Goal: Communication & Community: Ask a question

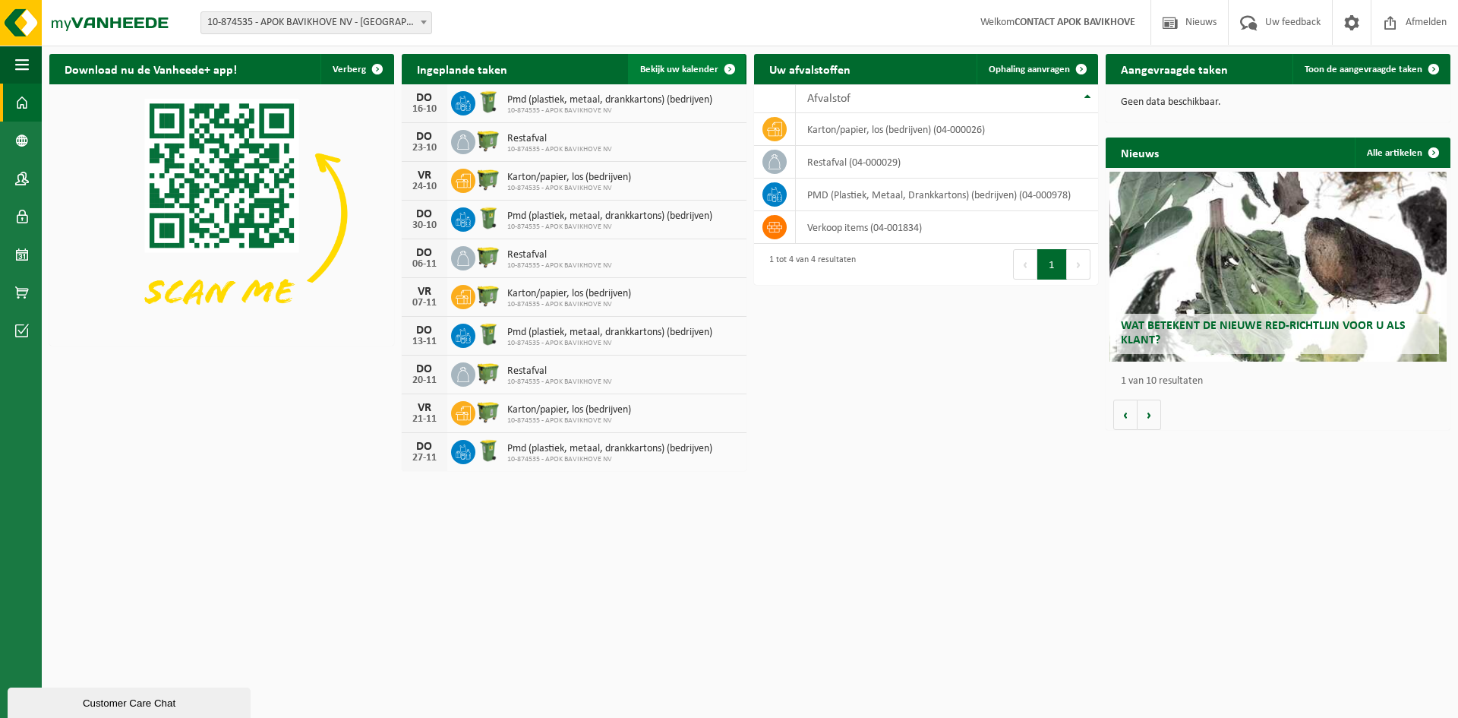
click at [725, 70] on span at bounding box center [730, 69] width 30 height 30
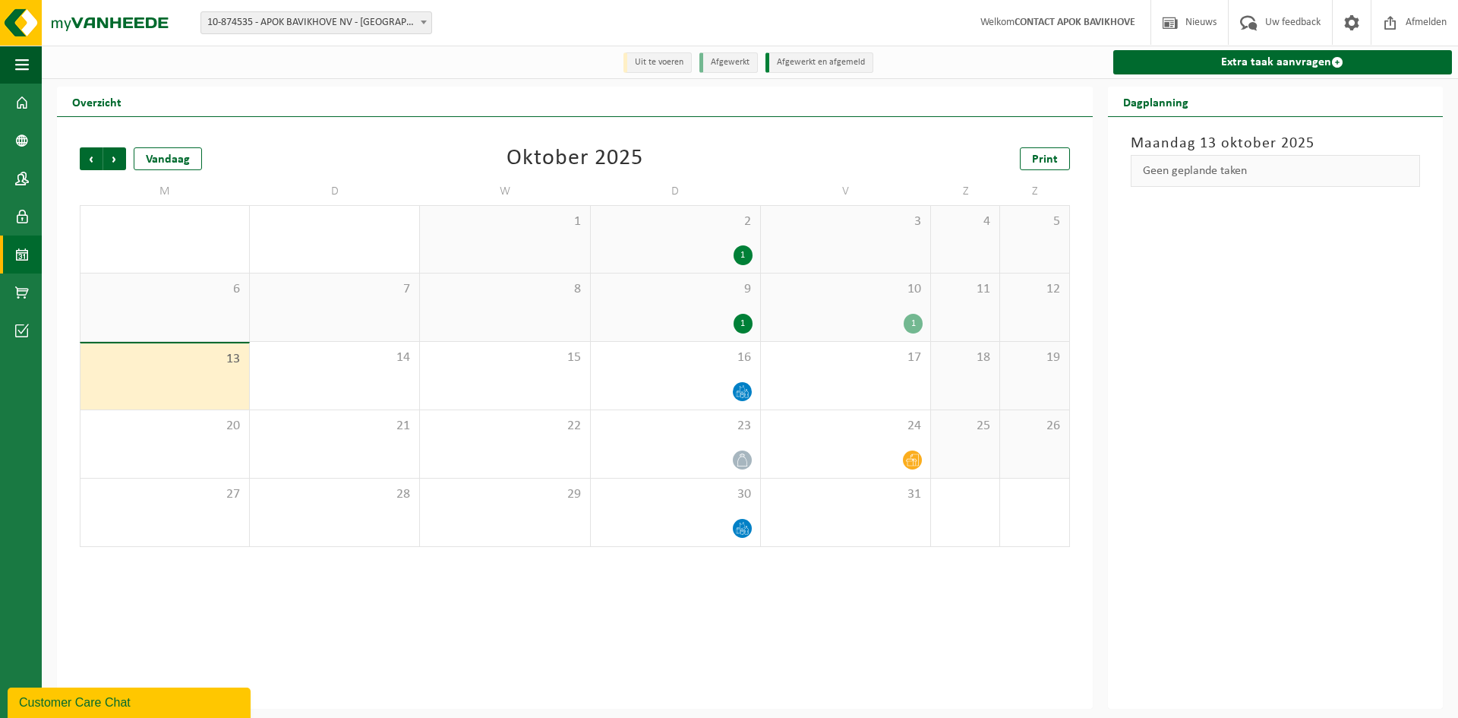
click at [744, 248] on div "1" at bounding box center [743, 255] width 19 height 20
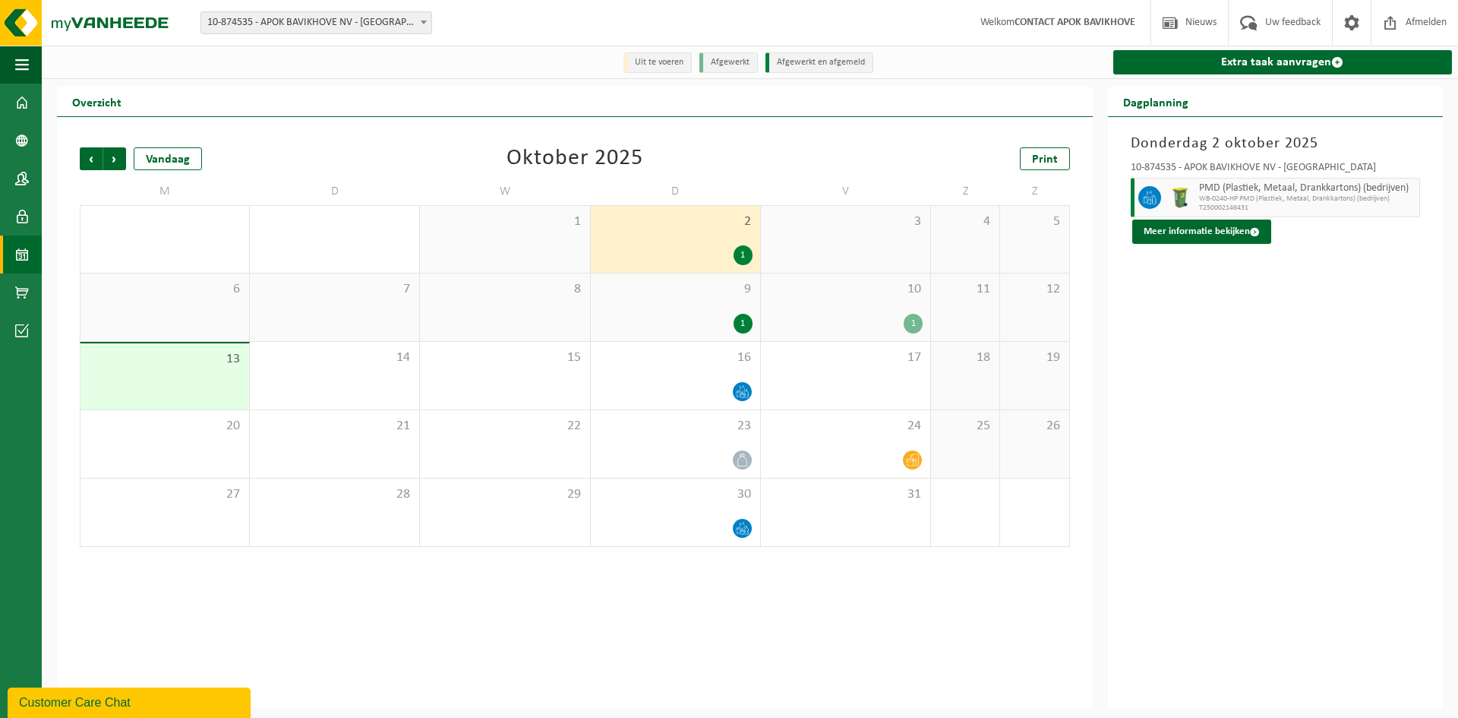
click at [738, 311] on div "9 1" at bounding box center [675, 307] width 169 height 68
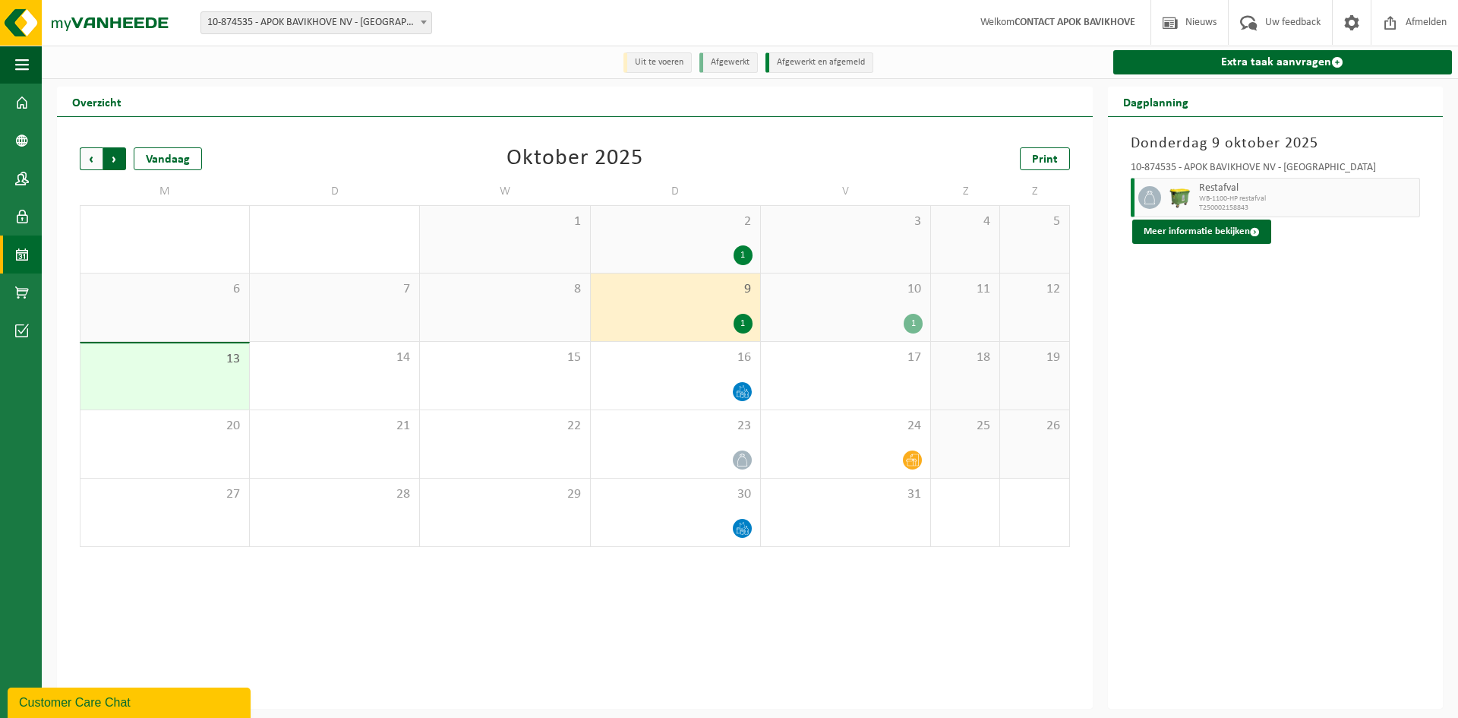
click at [97, 161] on span "Vorige" at bounding box center [91, 158] width 23 height 23
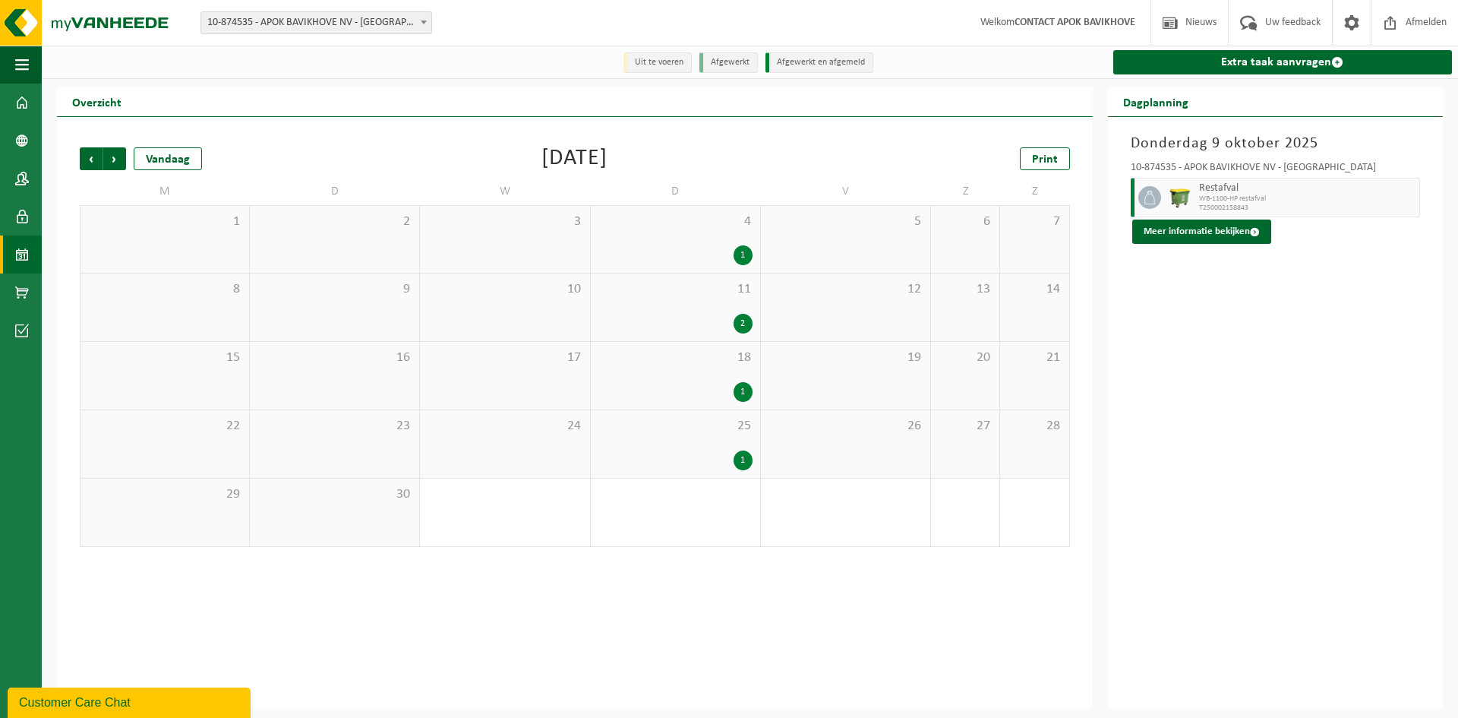
click at [737, 457] on div "1" at bounding box center [743, 460] width 19 height 20
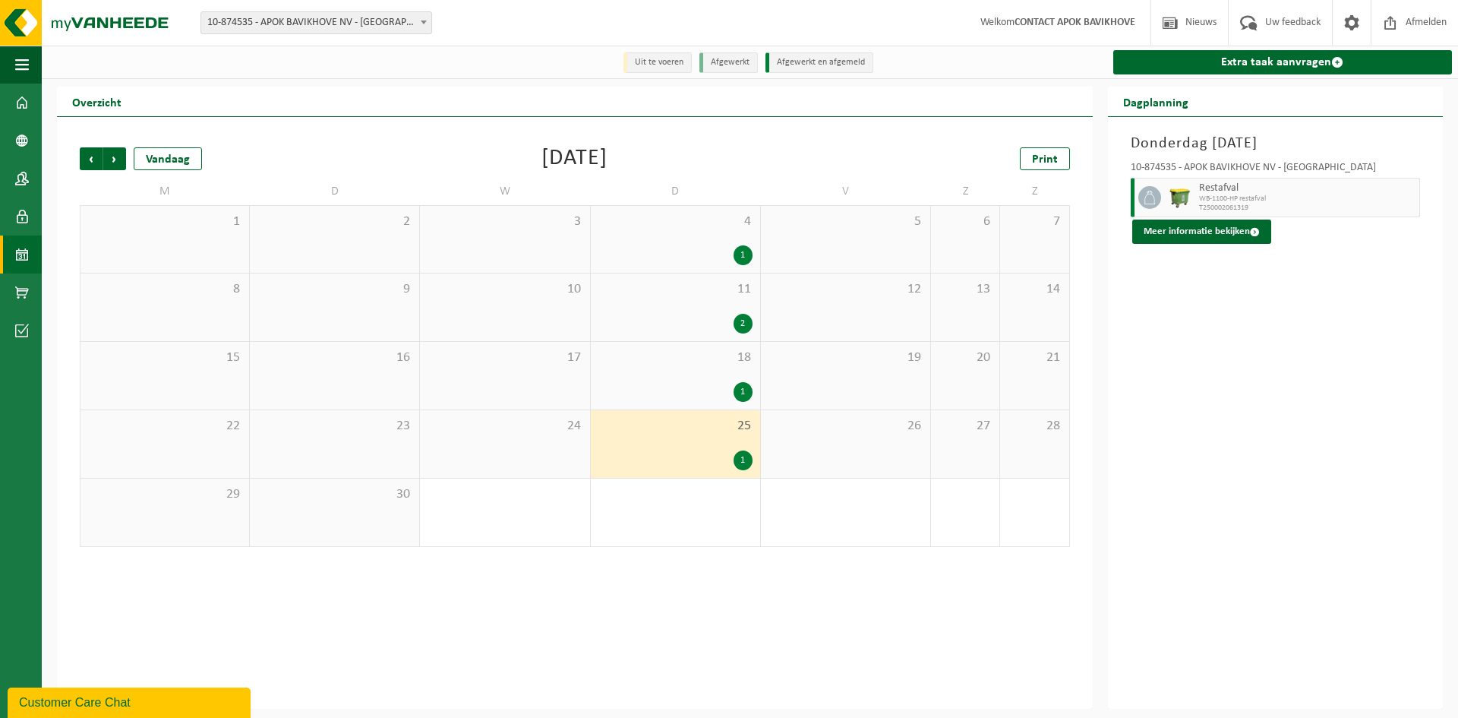
click at [735, 467] on div "1" at bounding box center [676, 460] width 154 height 20
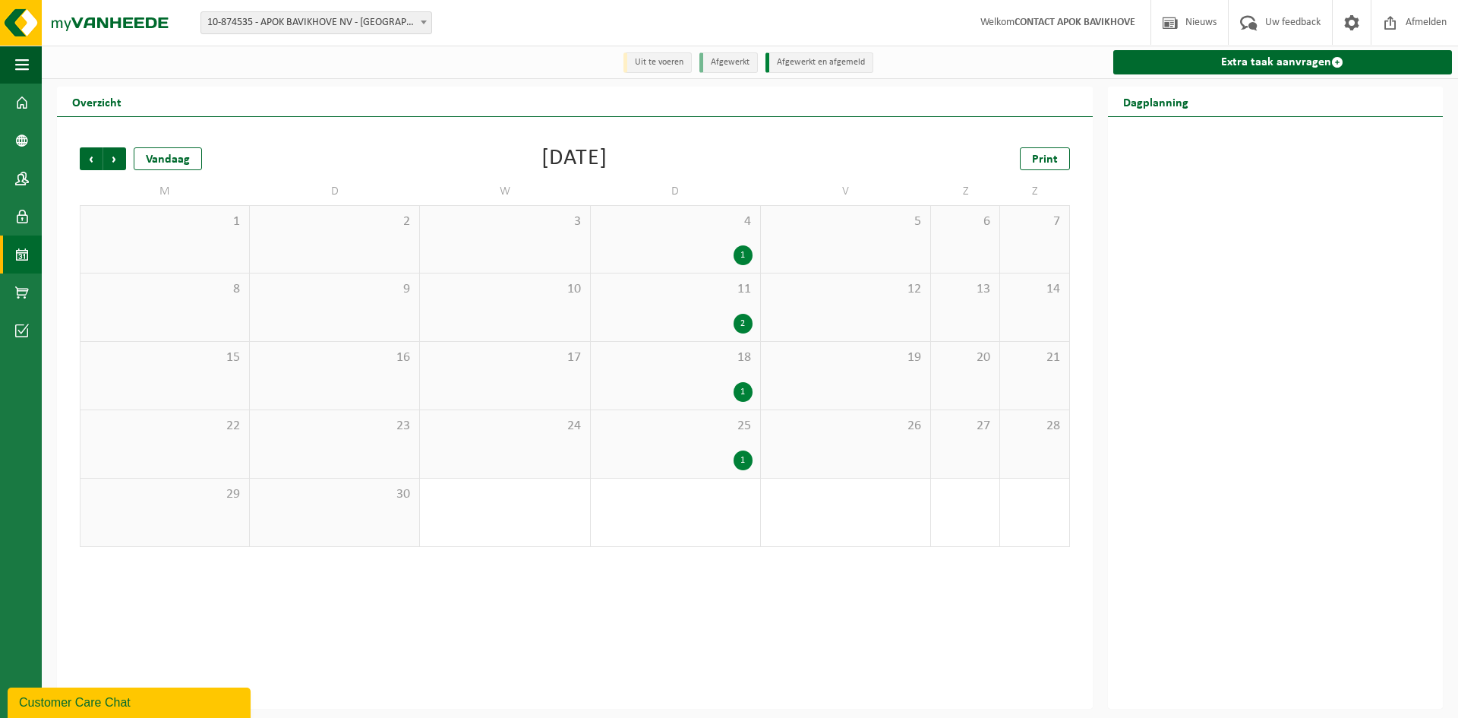
click at [747, 462] on div "1" at bounding box center [743, 460] width 19 height 20
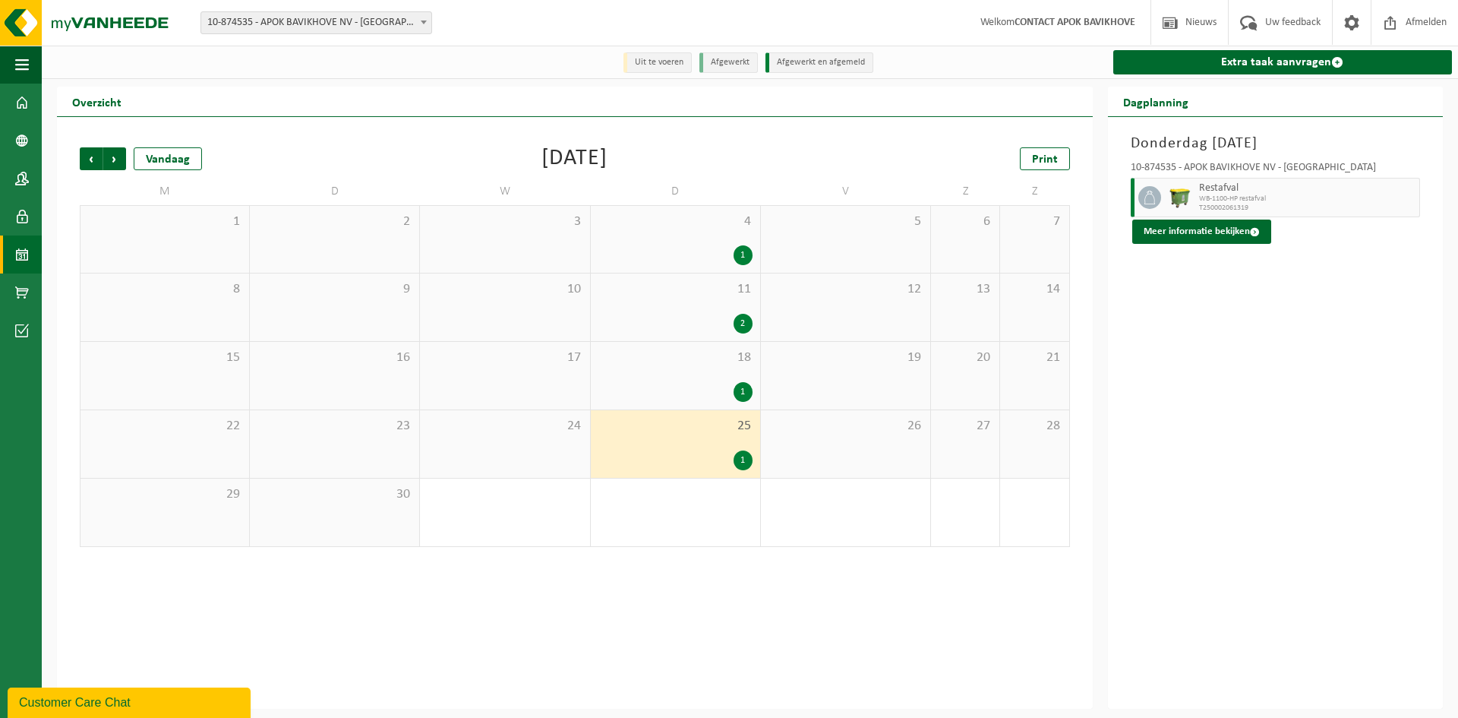
click at [914, 429] on span "26" at bounding box center [846, 426] width 154 height 17
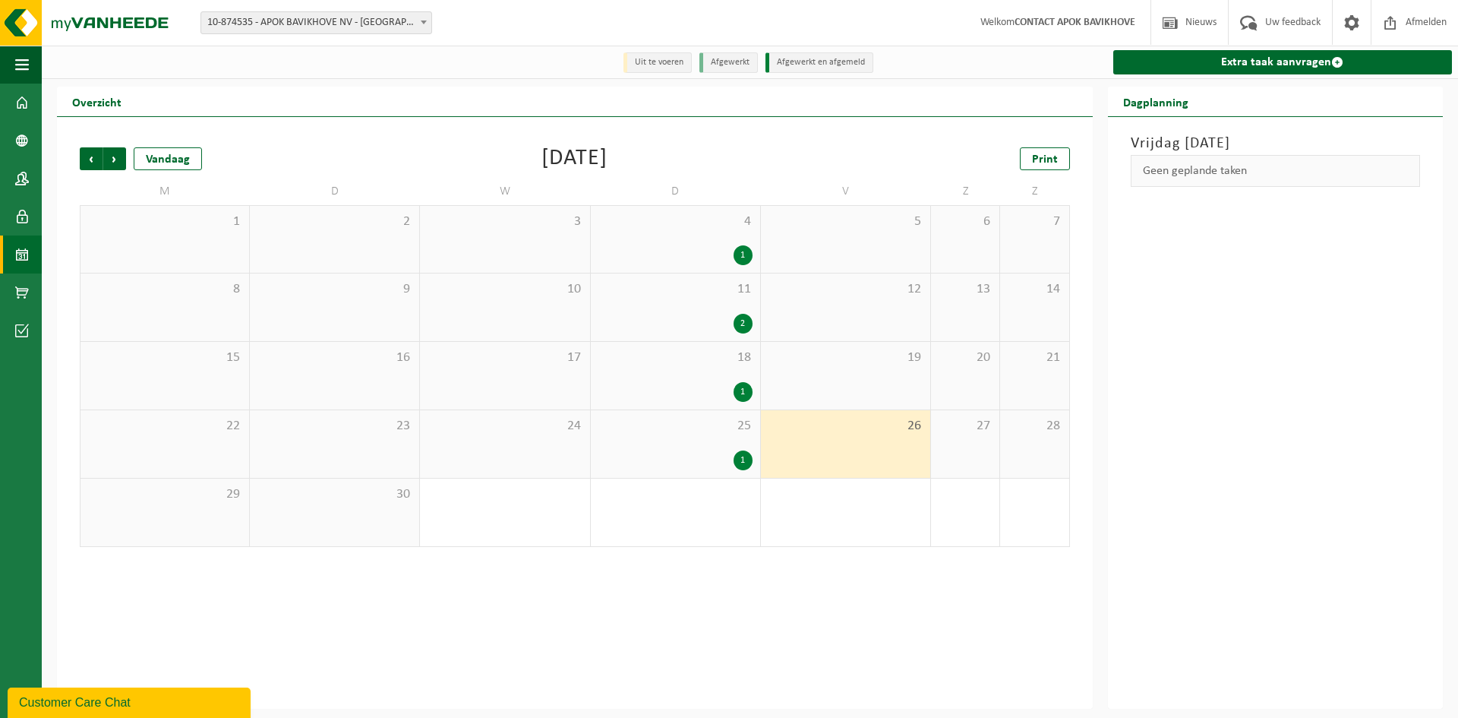
click at [741, 397] on div "1" at bounding box center [743, 392] width 19 height 20
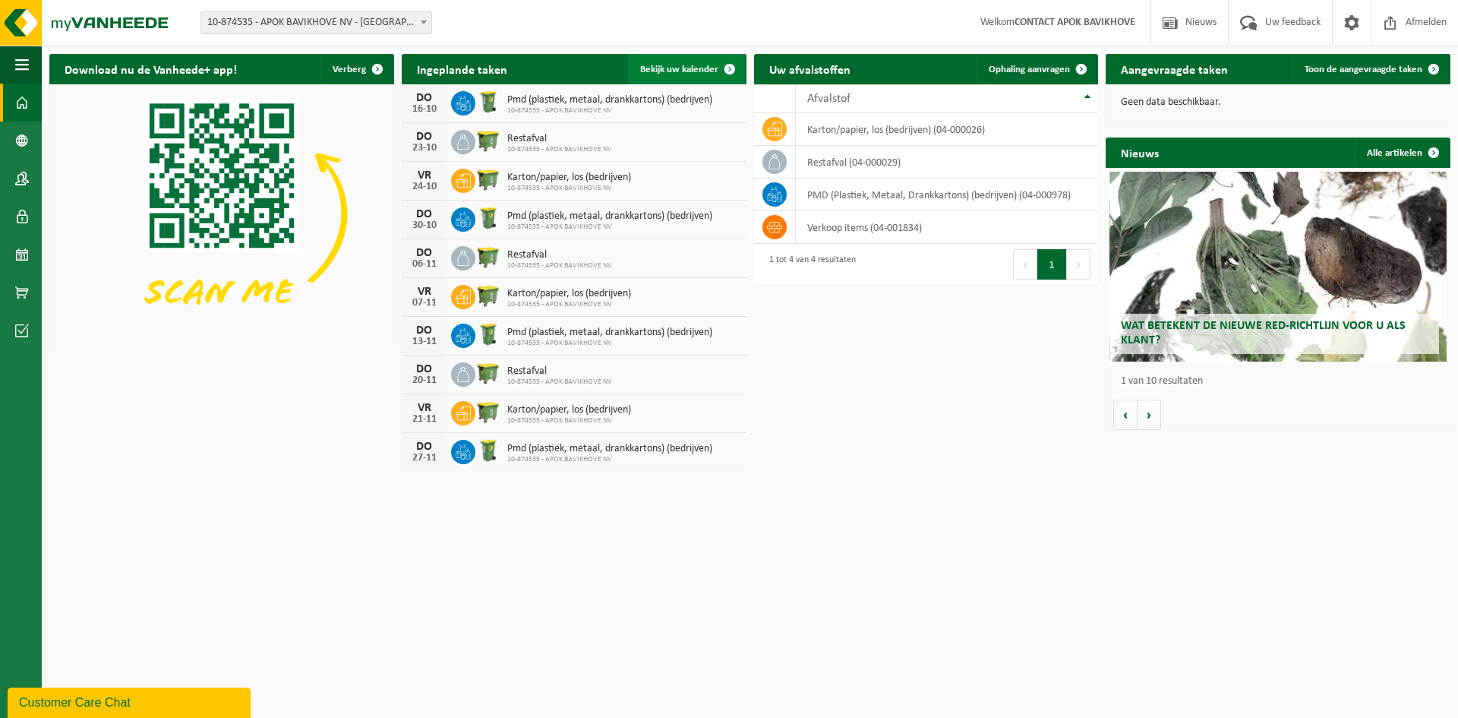
click at [737, 74] on span at bounding box center [730, 69] width 30 height 30
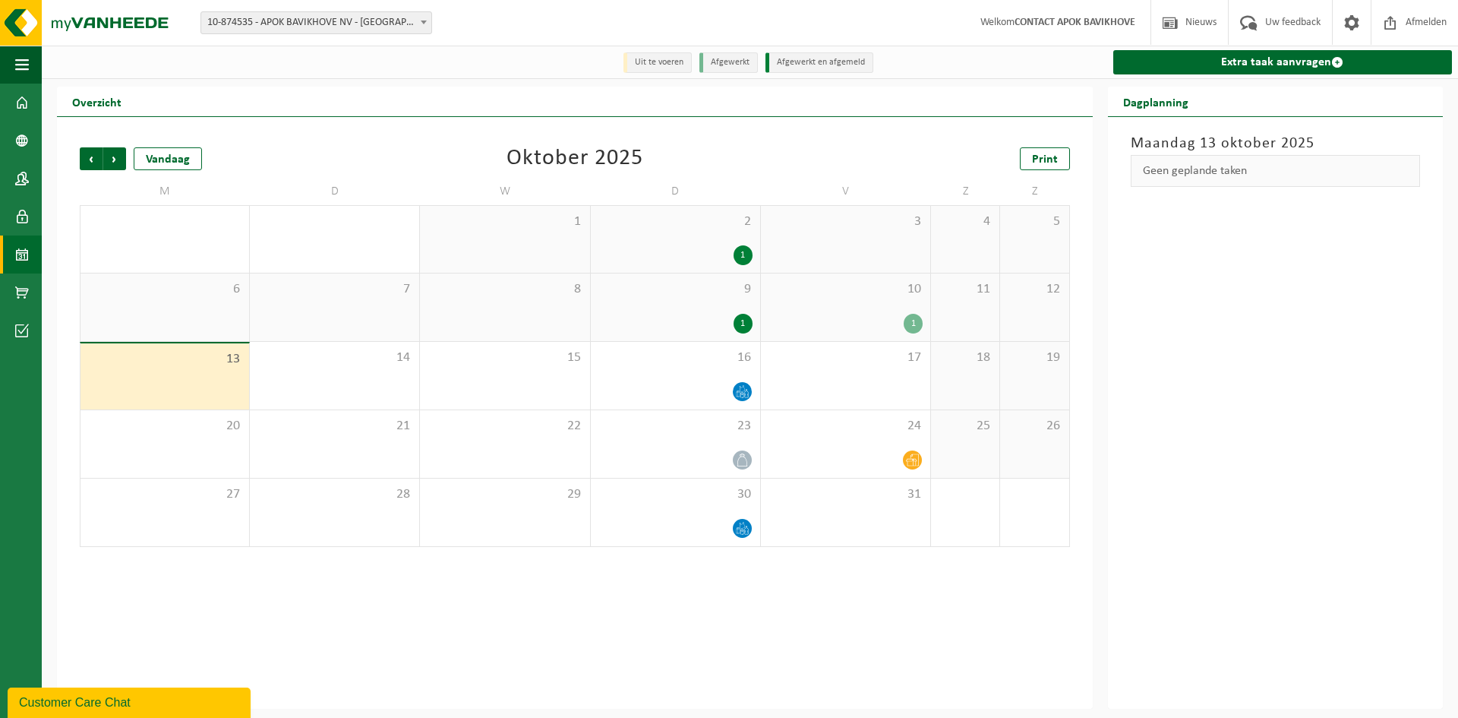
click at [738, 255] on div "1" at bounding box center [743, 255] width 19 height 20
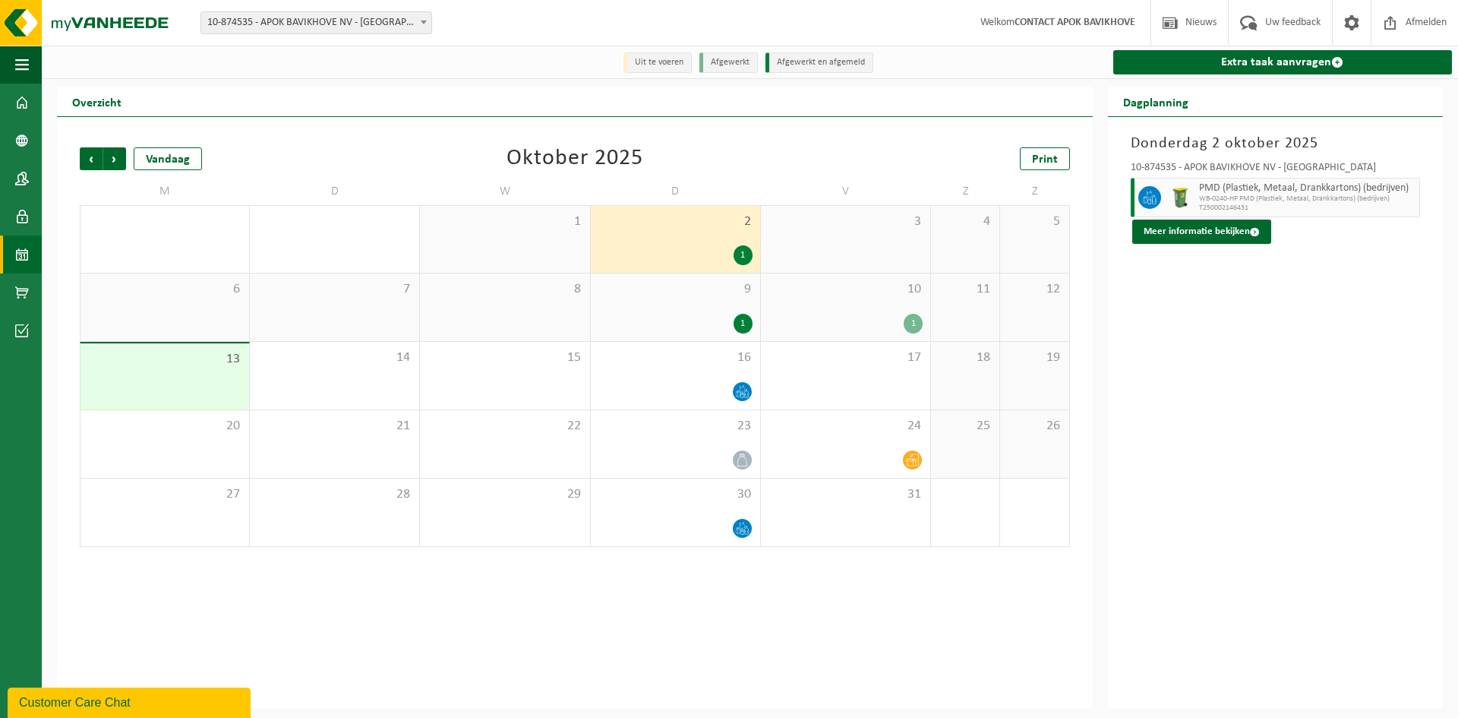
click at [915, 324] on div "1" at bounding box center [913, 324] width 19 height 20
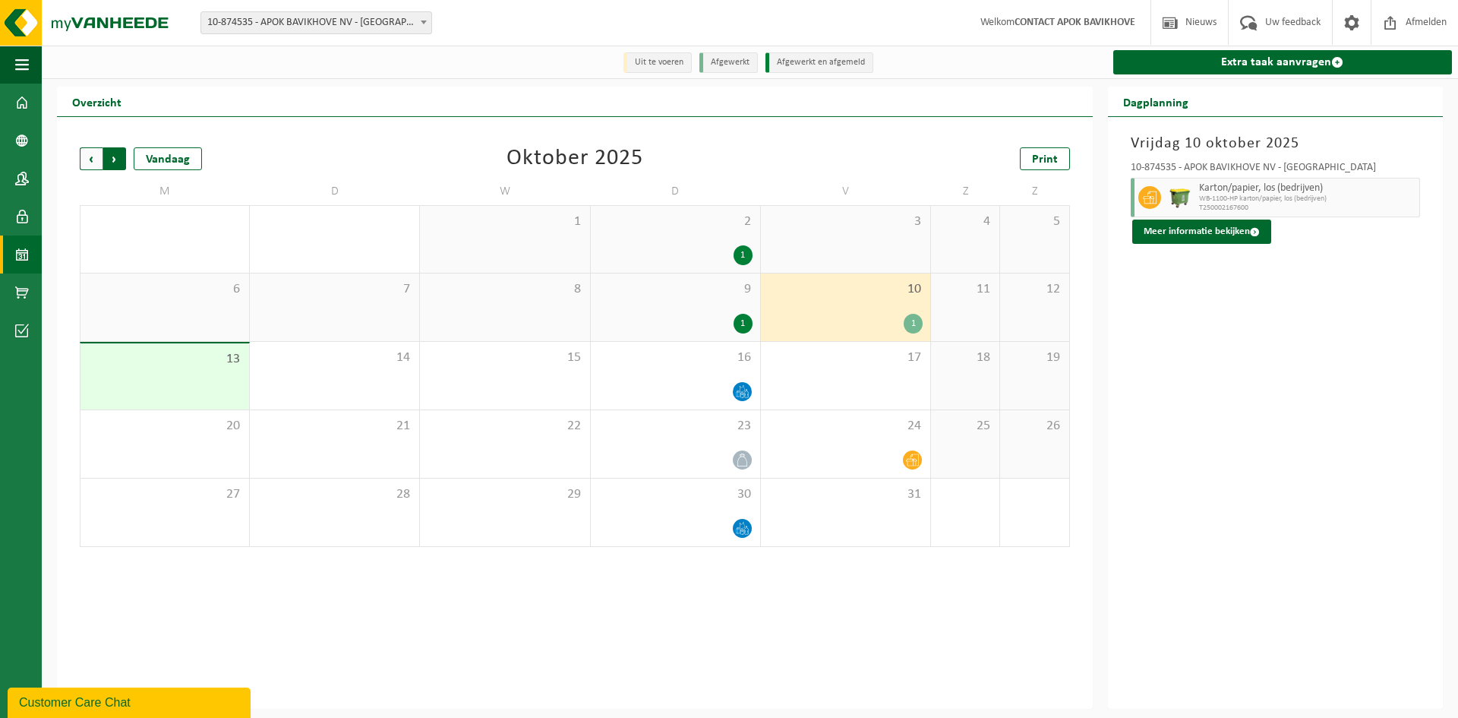
click at [96, 155] on span "Vorige" at bounding box center [91, 158] width 23 height 23
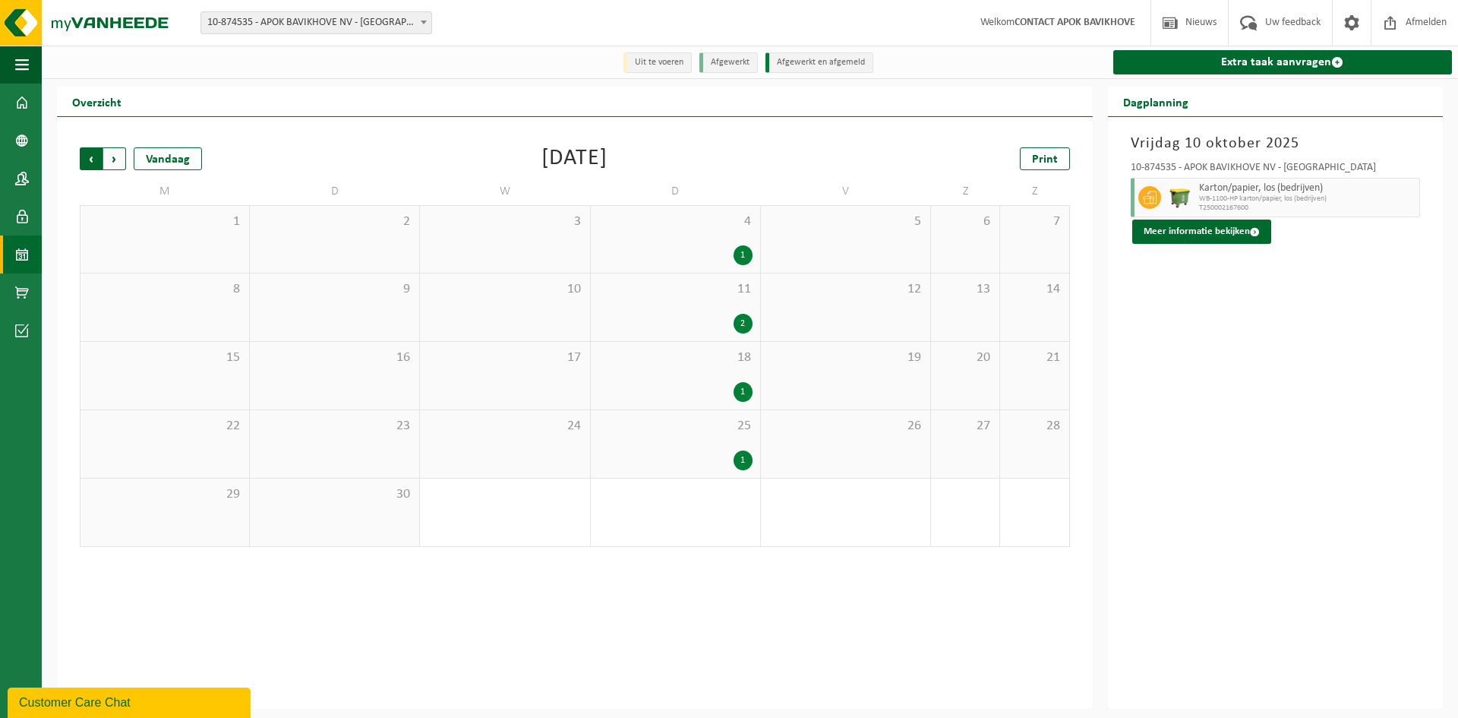
click at [122, 155] on span "Volgende" at bounding box center [114, 158] width 23 height 23
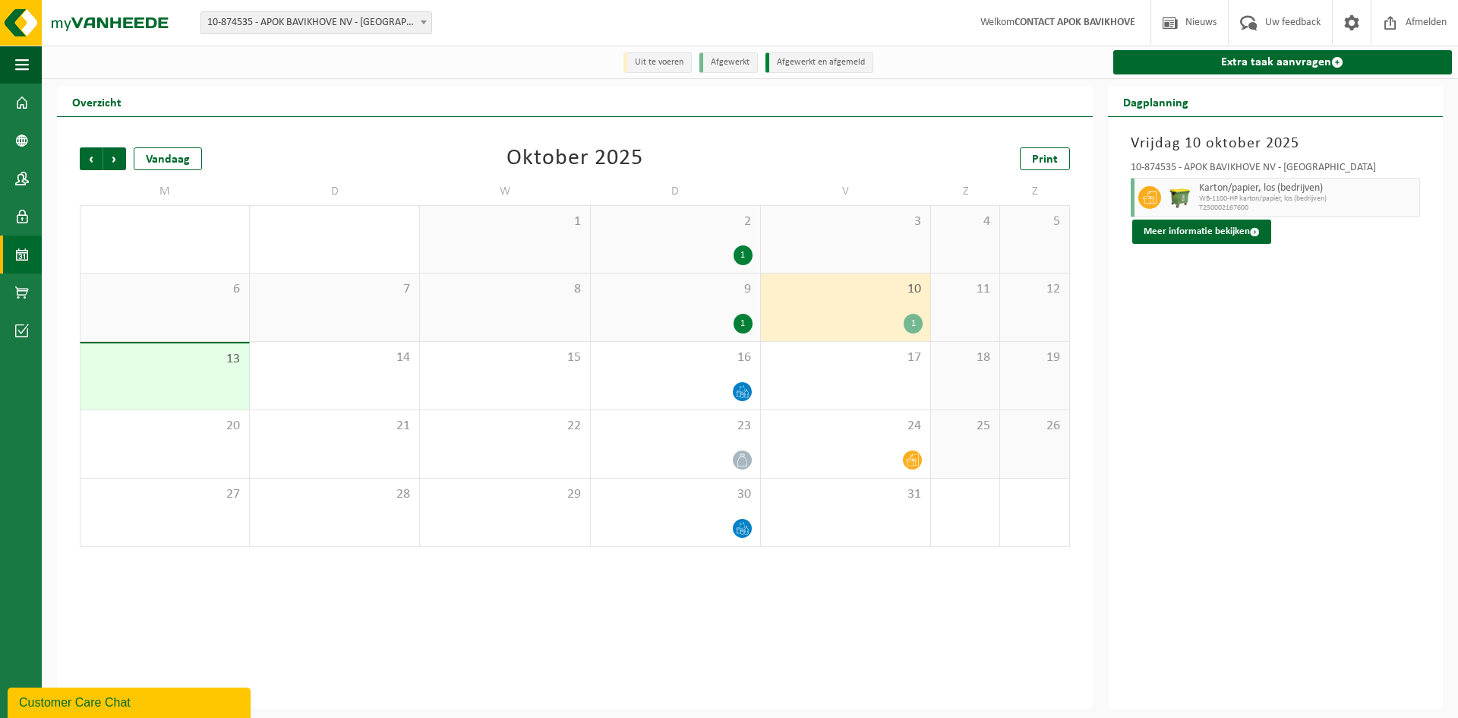
click at [916, 318] on div "1" at bounding box center [913, 324] width 19 height 20
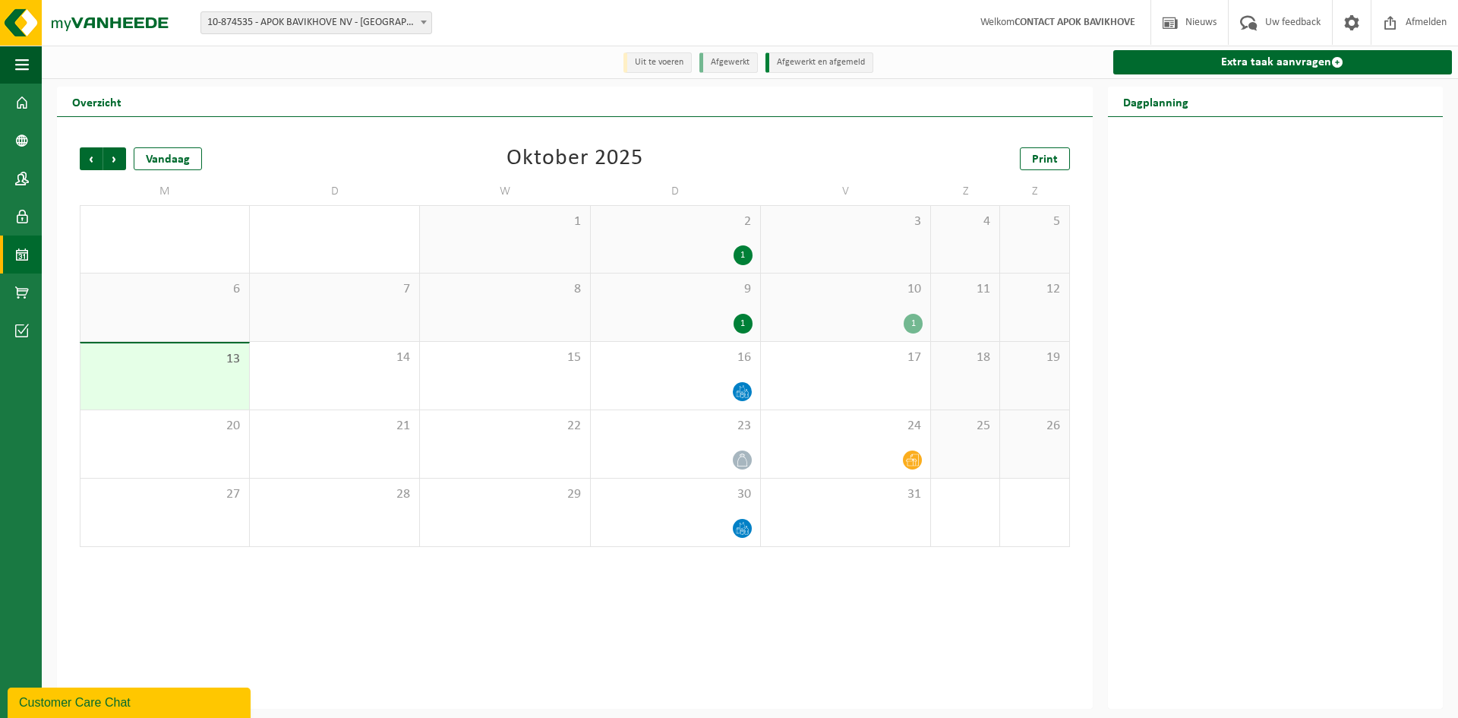
click at [916, 318] on div "1" at bounding box center [913, 324] width 19 height 20
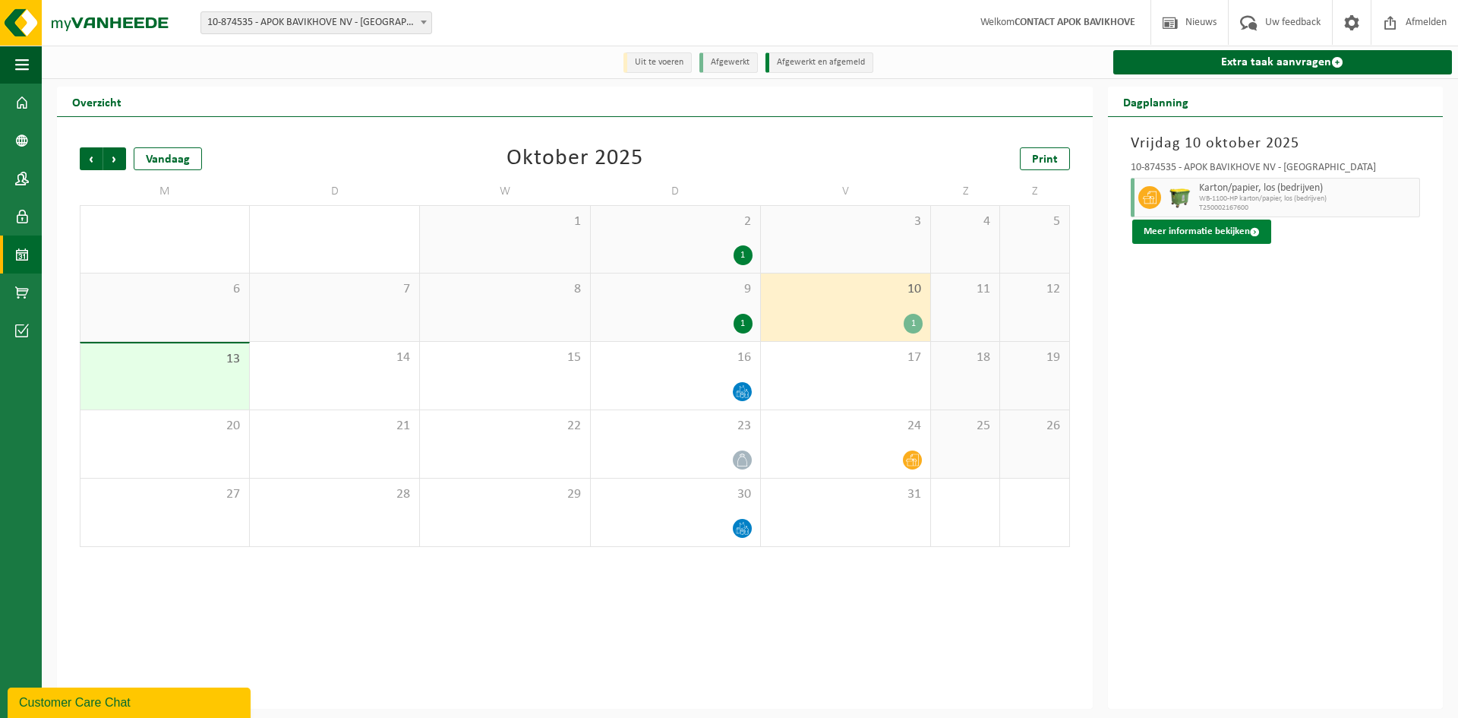
click at [1217, 234] on button "Meer informatie bekijken" at bounding box center [1202, 232] width 139 height 24
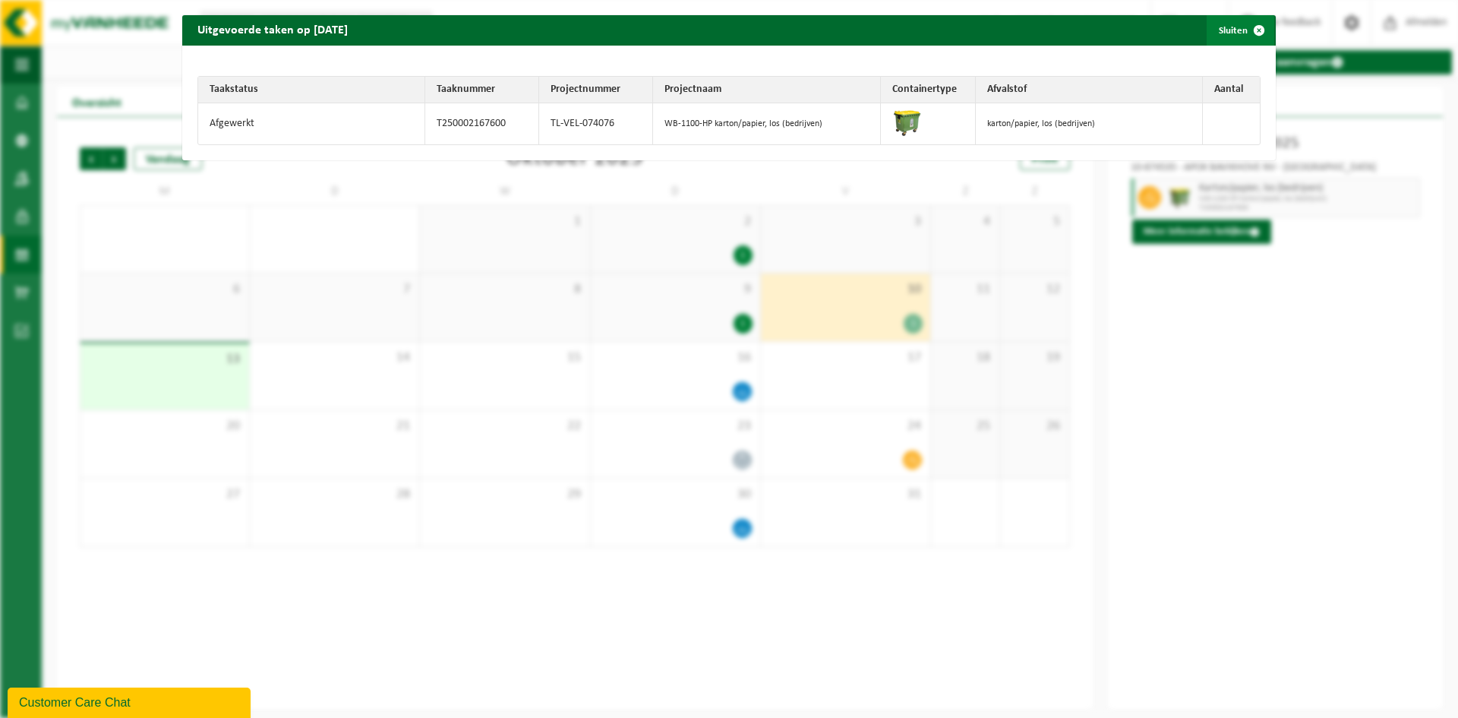
click at [1244, 32] on span "button" at bounding box center [1259, 30] width 30 height 30
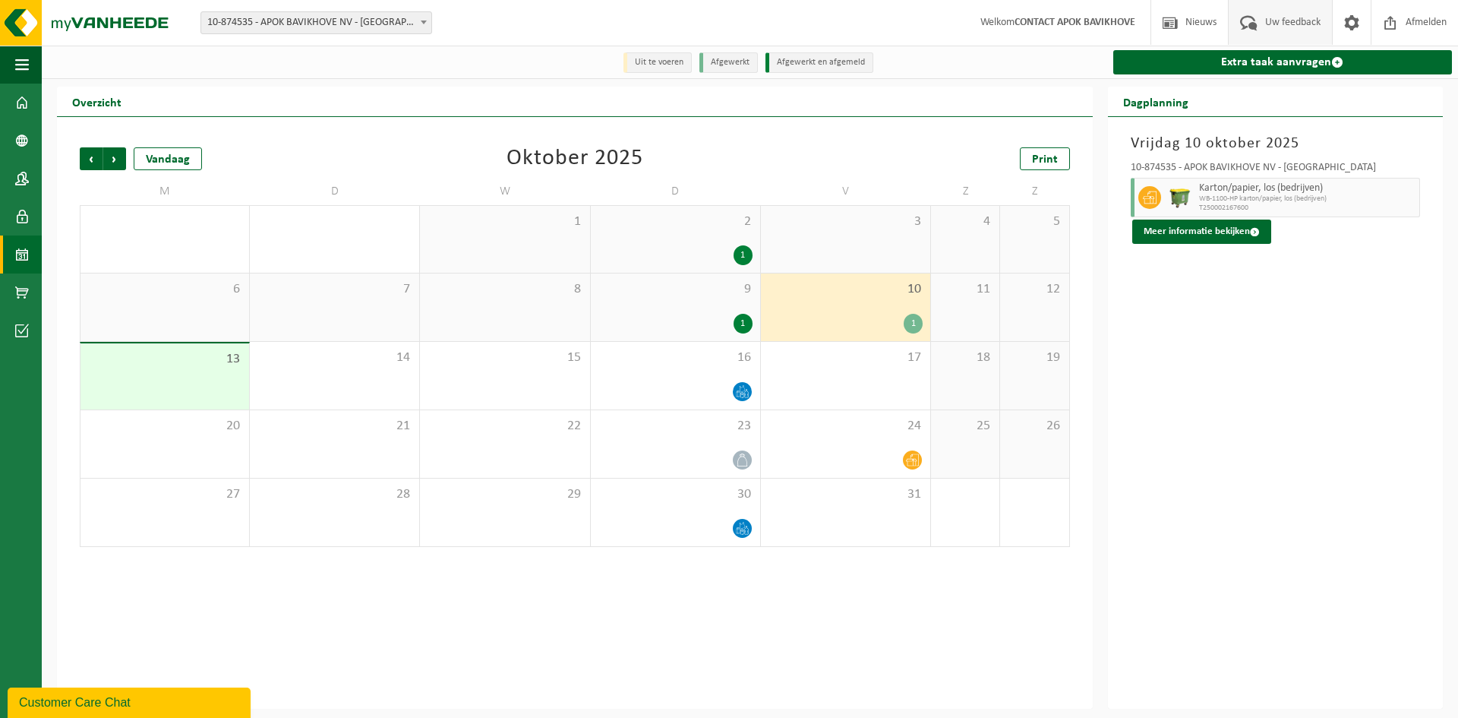
click at [1269, 15] on span "Uw feedback" at bounding box center [1293, 22] width 63 height 45
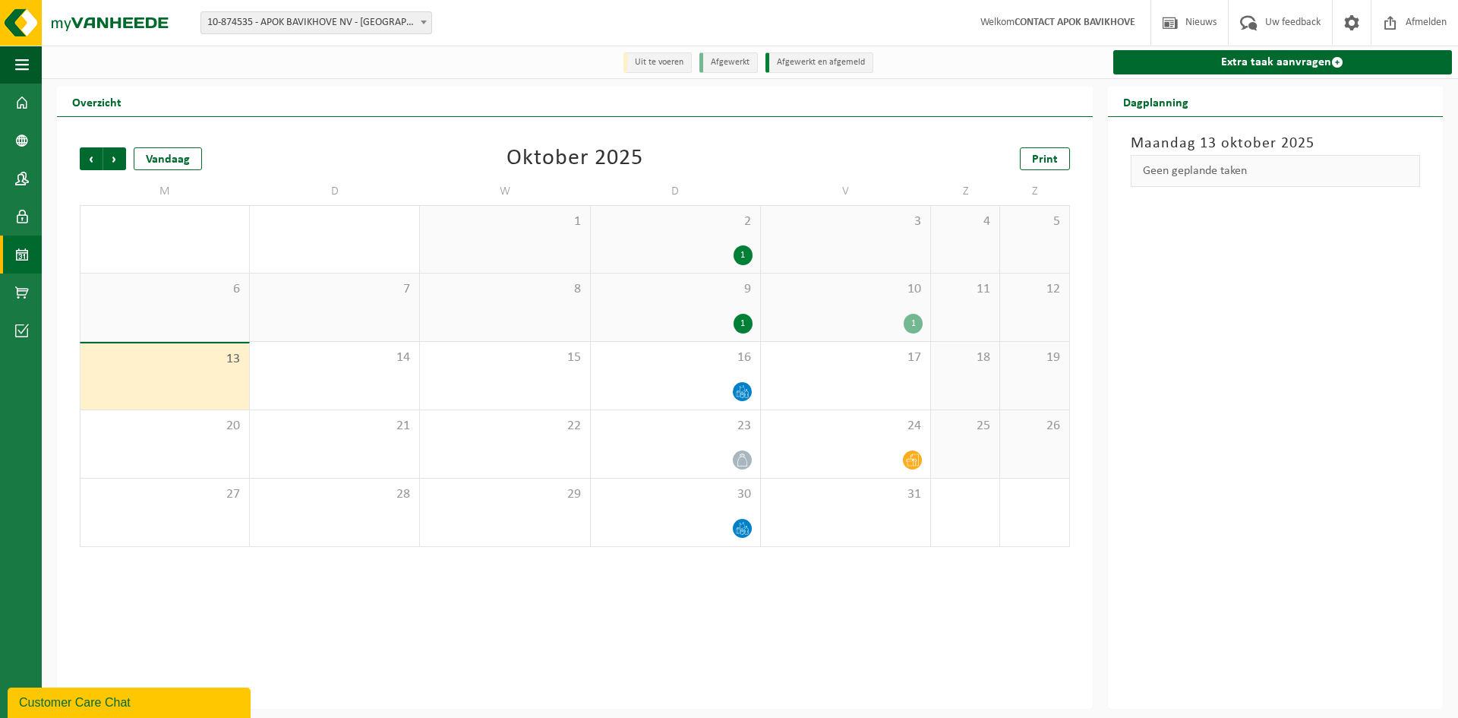
click at [113, 698] on div "Customer Care Chat" at bounding box center [129, 703] width 220 height 18
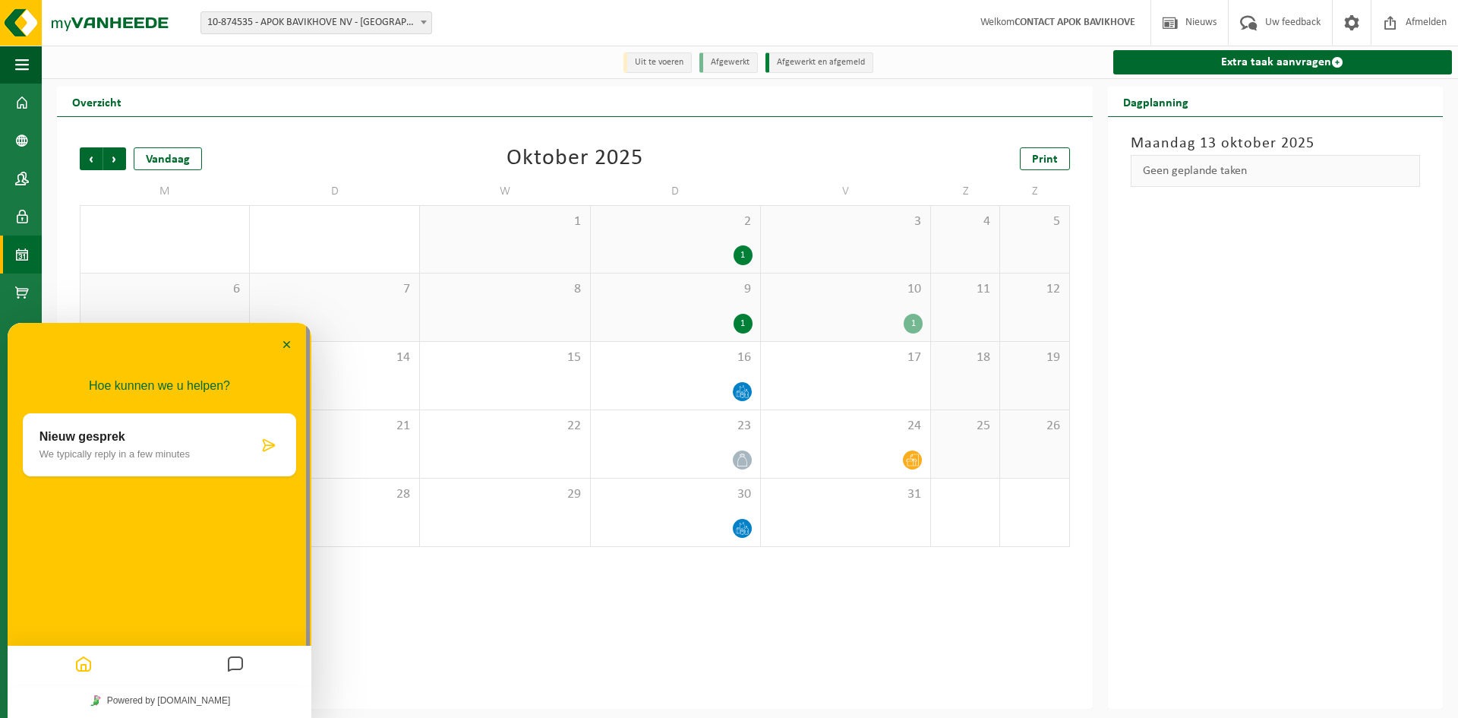
click at [117, 445] on div "Nieuw gesprek We typically reply in a few minutes" at bounding box center [148, 445] width 219 height 30
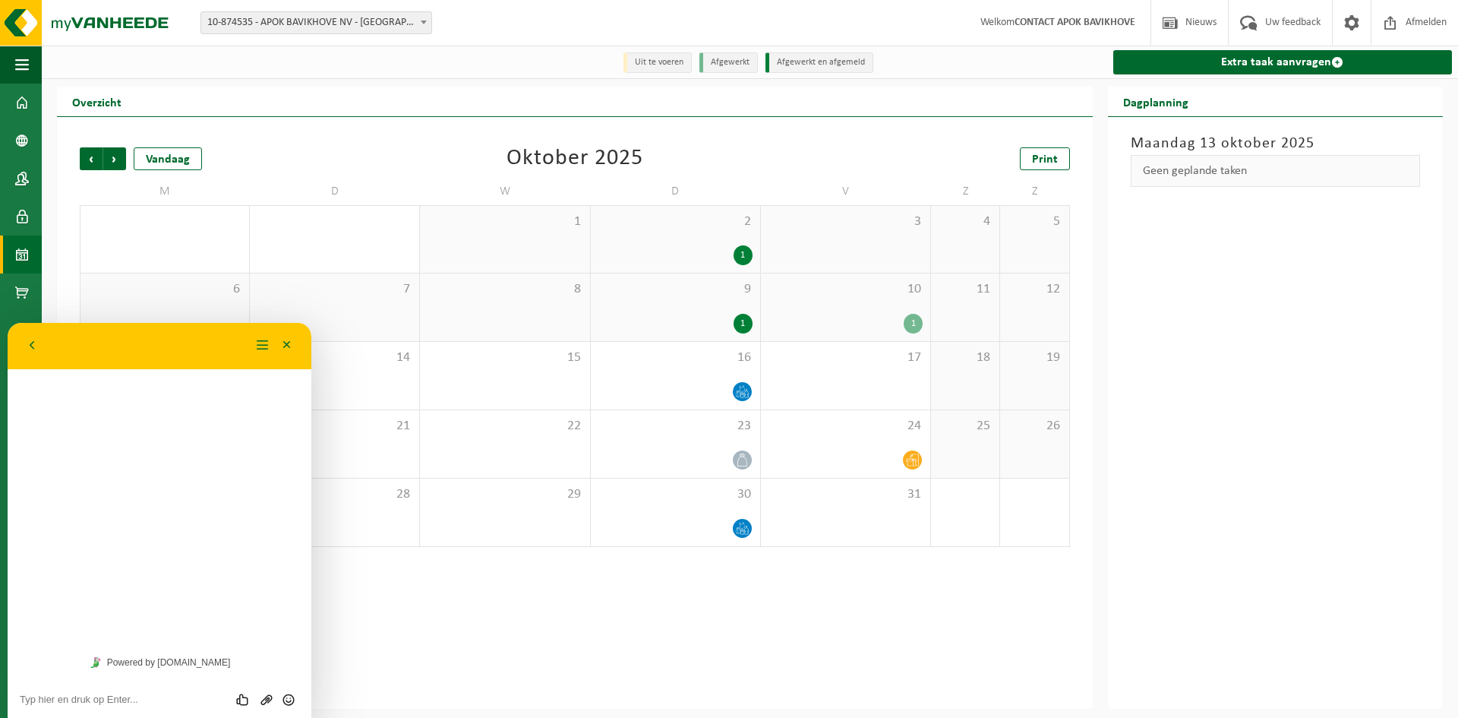
click at [131, 458] on div "Hoe kunnen we u helpen? Nieuw gesprek We typically reply in a few minutes" at bounding box center [160, 484] width 304 height 322
click at [106, 700] on textarea at bounding box center [160, 700] width 280 height 12
type textarea "goeiemorgen, vorige [DATE] is de papiercontainer niet geleegd. graag asap een l…"
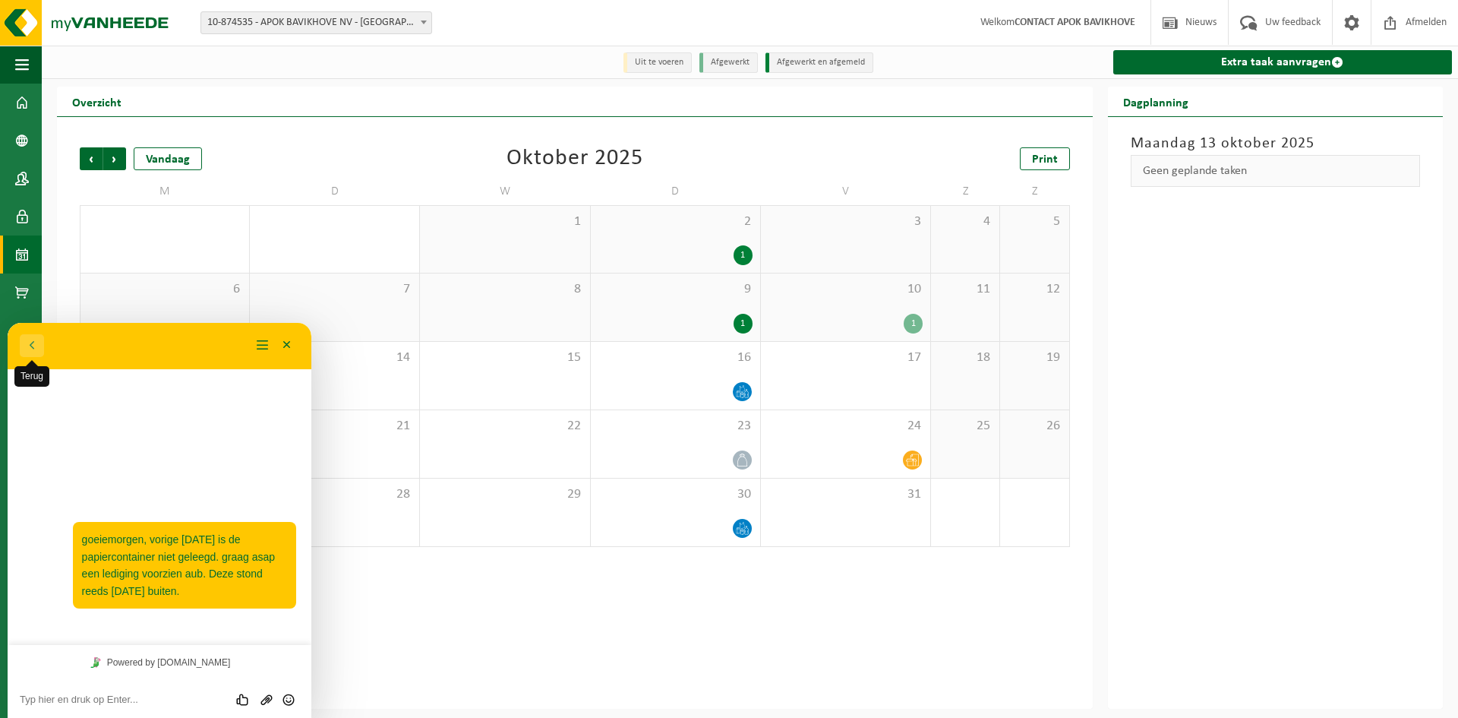
click at [30, 346] on button "Terug" at bounding box center [32, 345] width 24 height 23
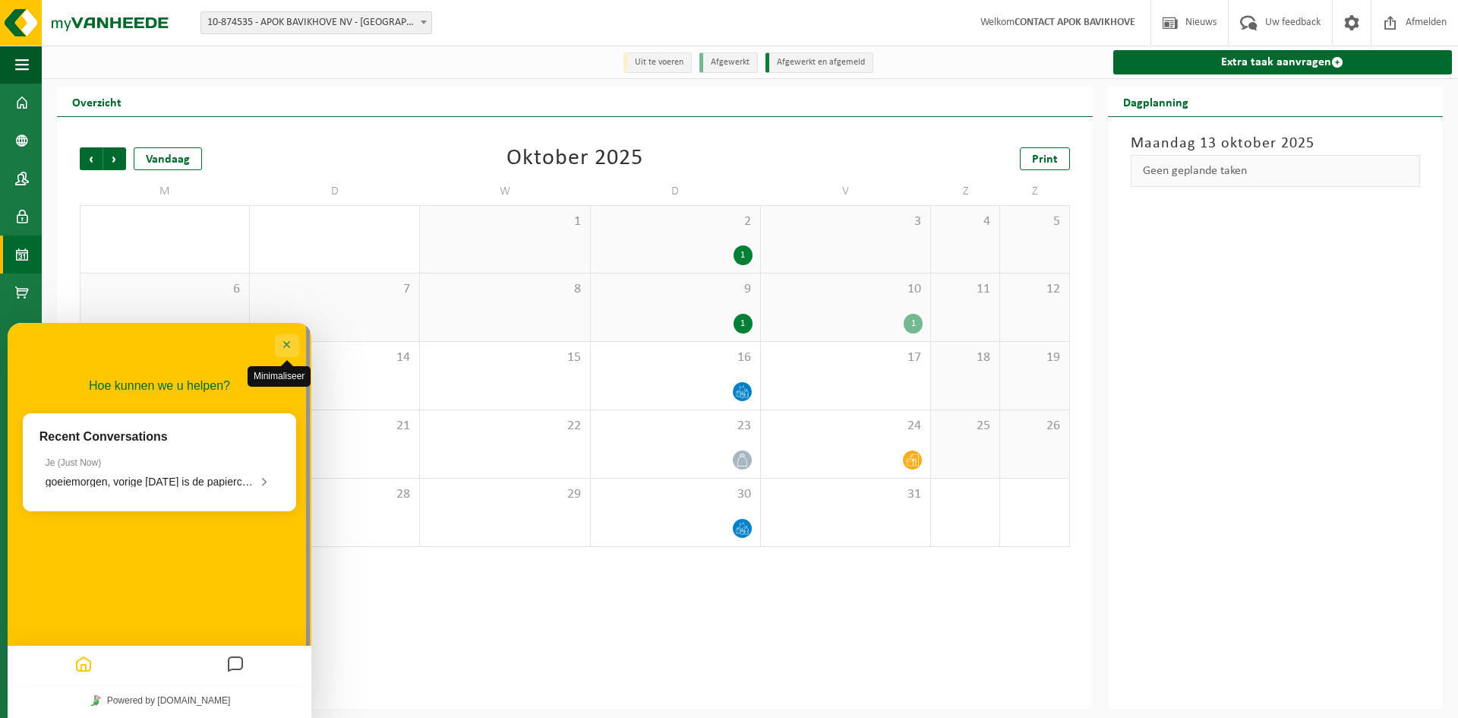
click at [284, 353] on button "Minimaliseer" at bounding box center [287, 345] width 24 height 23
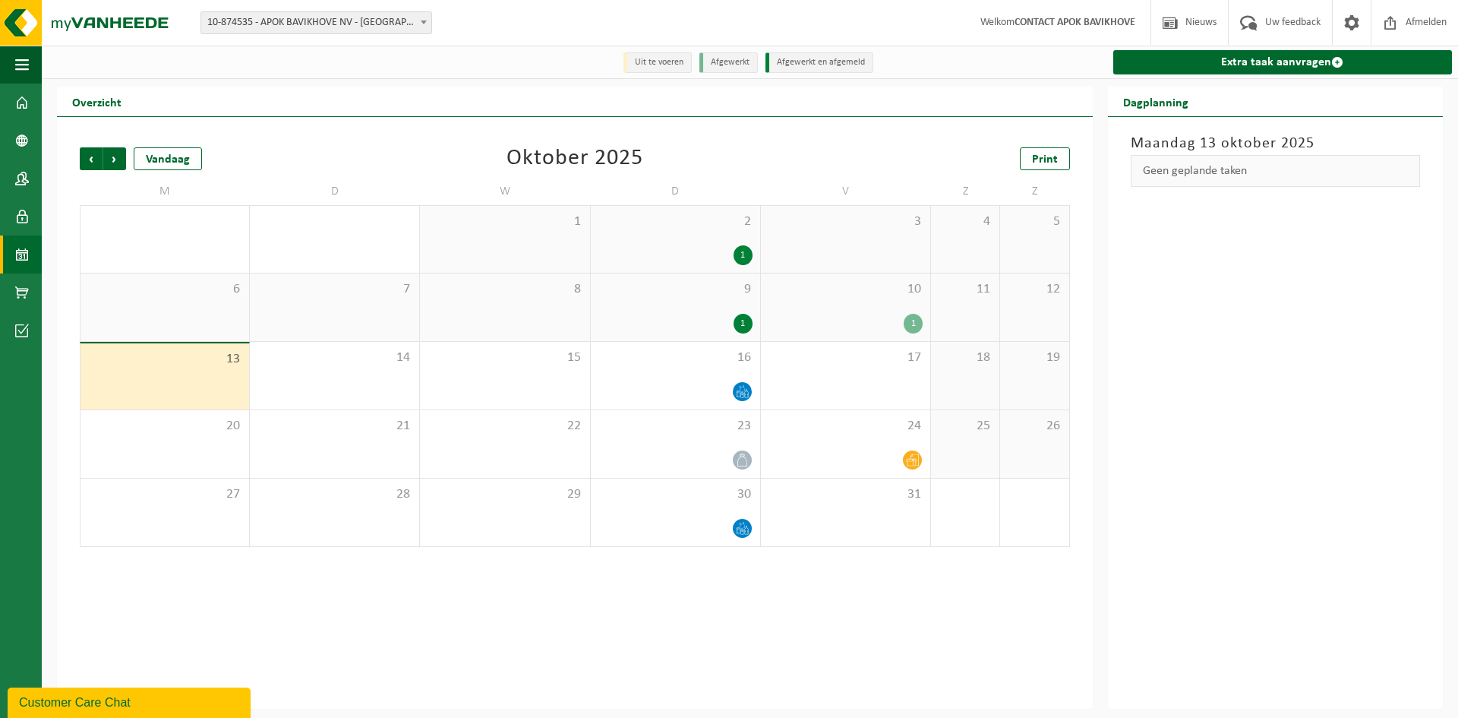
click at [886, 640] on div "Vorige Volgende Vandaag [DATE] Print M D W D V Z Z 29 30 1 2 1 3 4 5 6 7 8 9 1 …" at bounding box center [575, 413] width 1036 height 592
click at [160, 703] on p "[PERSON_NAME]" at bounding box center [146, 697] width 185 height 14
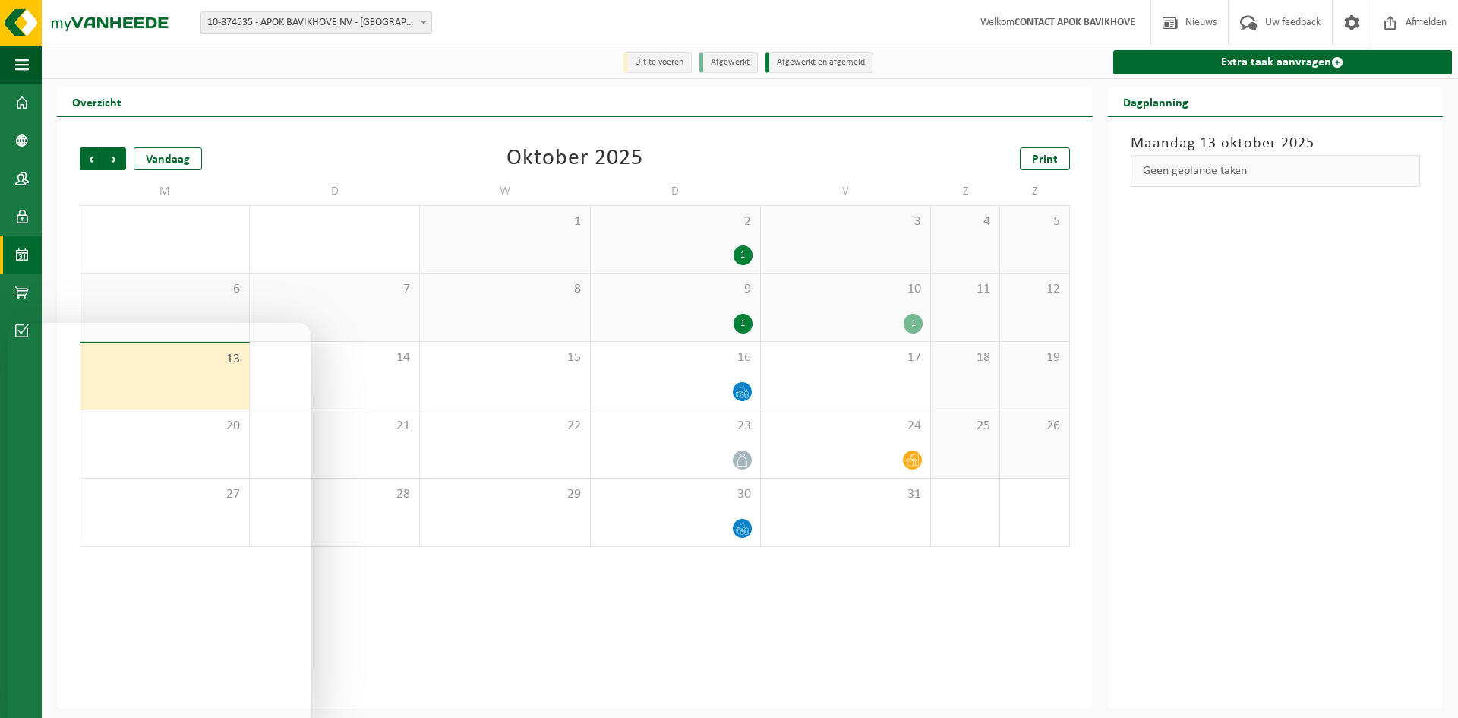
scroll to position [628, 0]
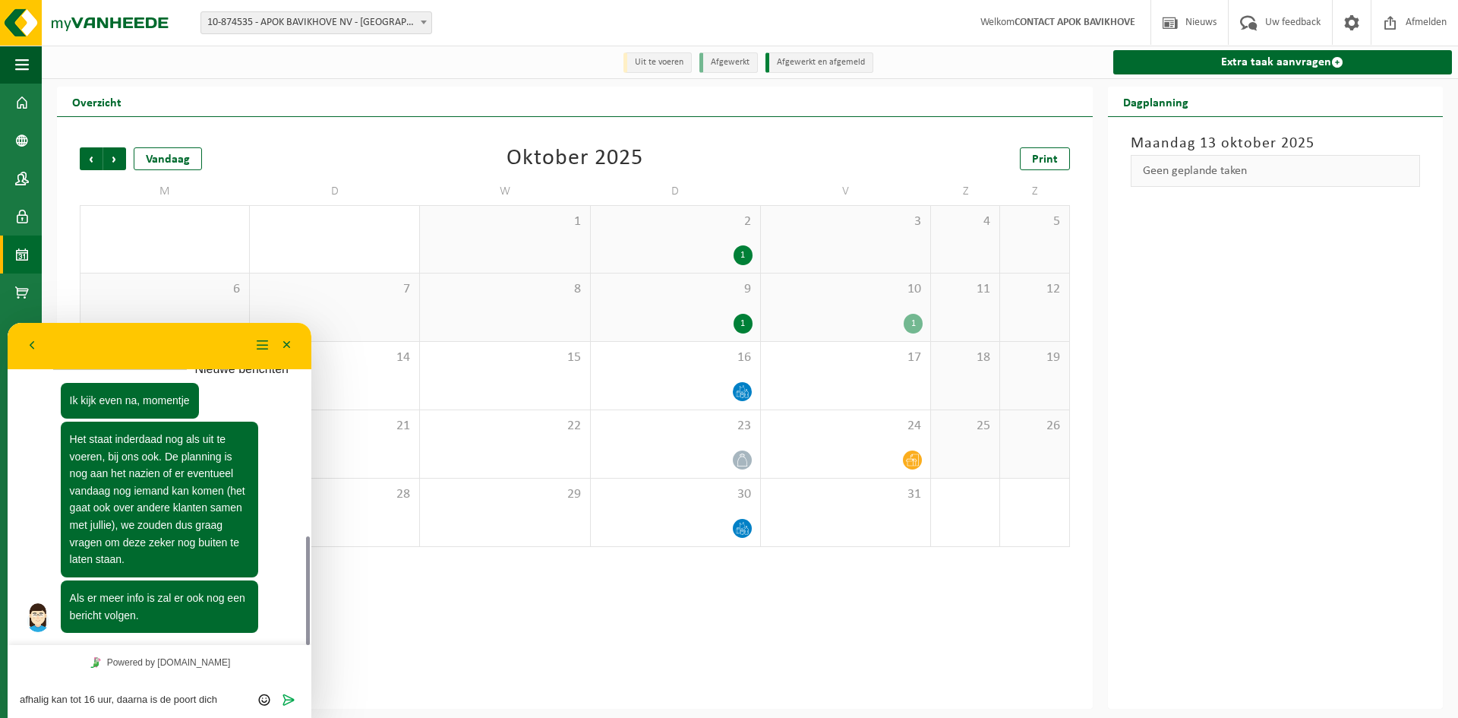
type textarea "afhalig kan tot 16 uur, daarna is de poort dicht"
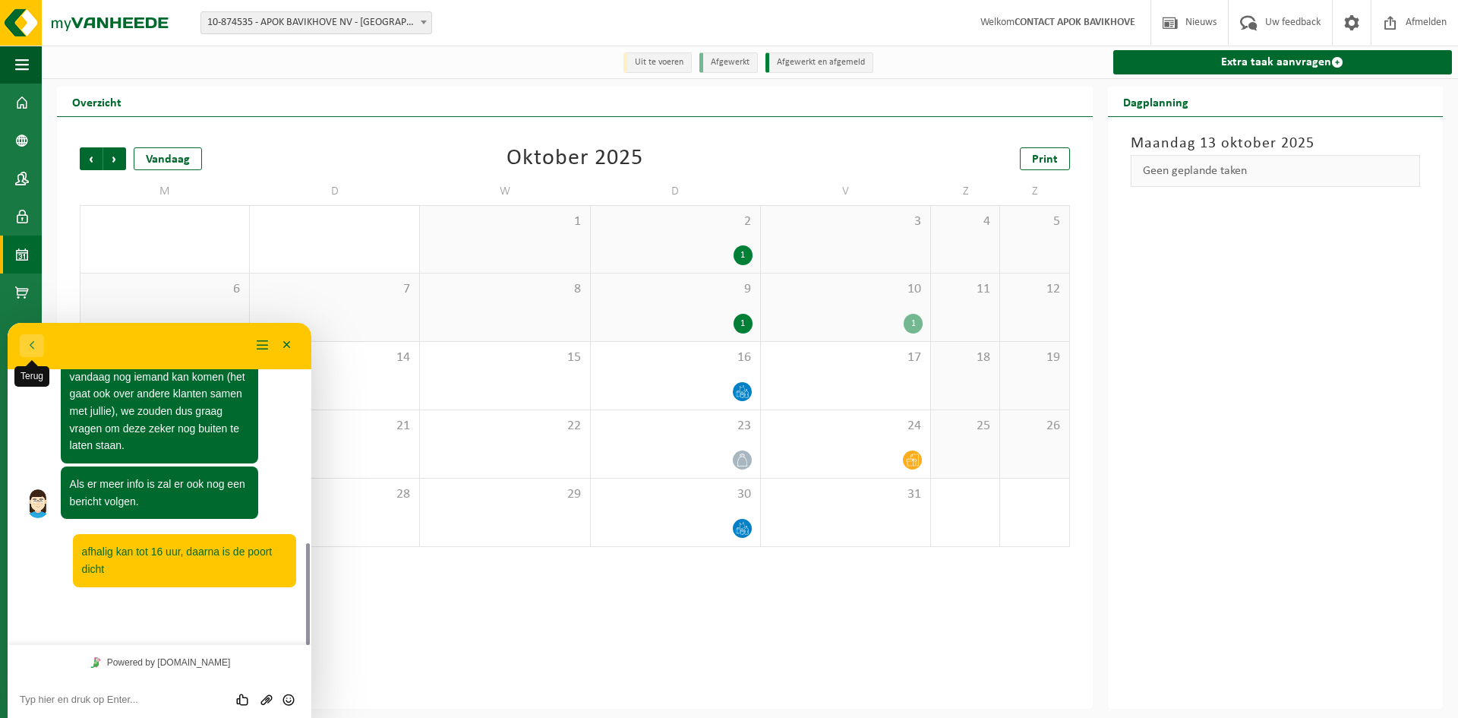
click at [23, 355] on button "Terug" at bounding box center [32, 345] width 24 height 23
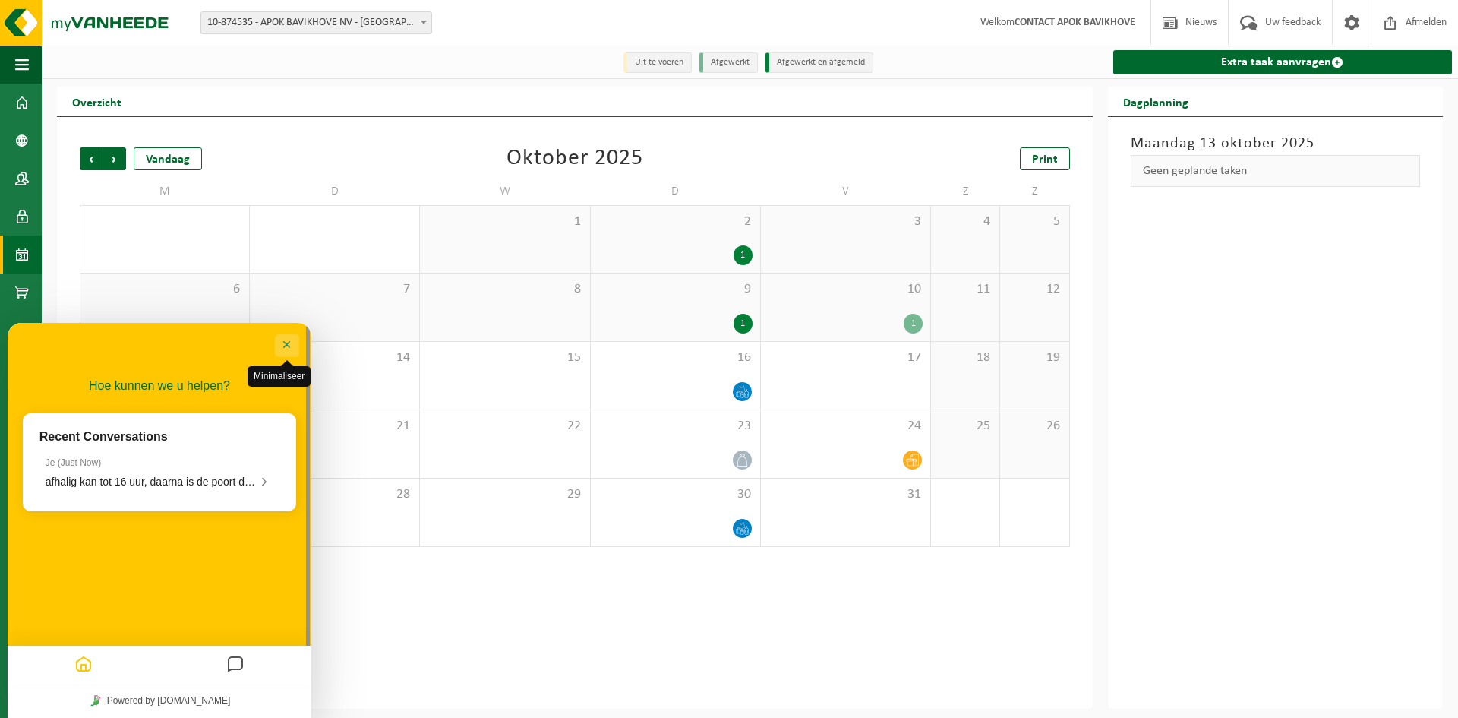
click at [296, 352] on button "Minimaliseer" at bounding box center [287, 345] width 24 height 23
